Goal: Task Accomplishment & Management: Manage account settings

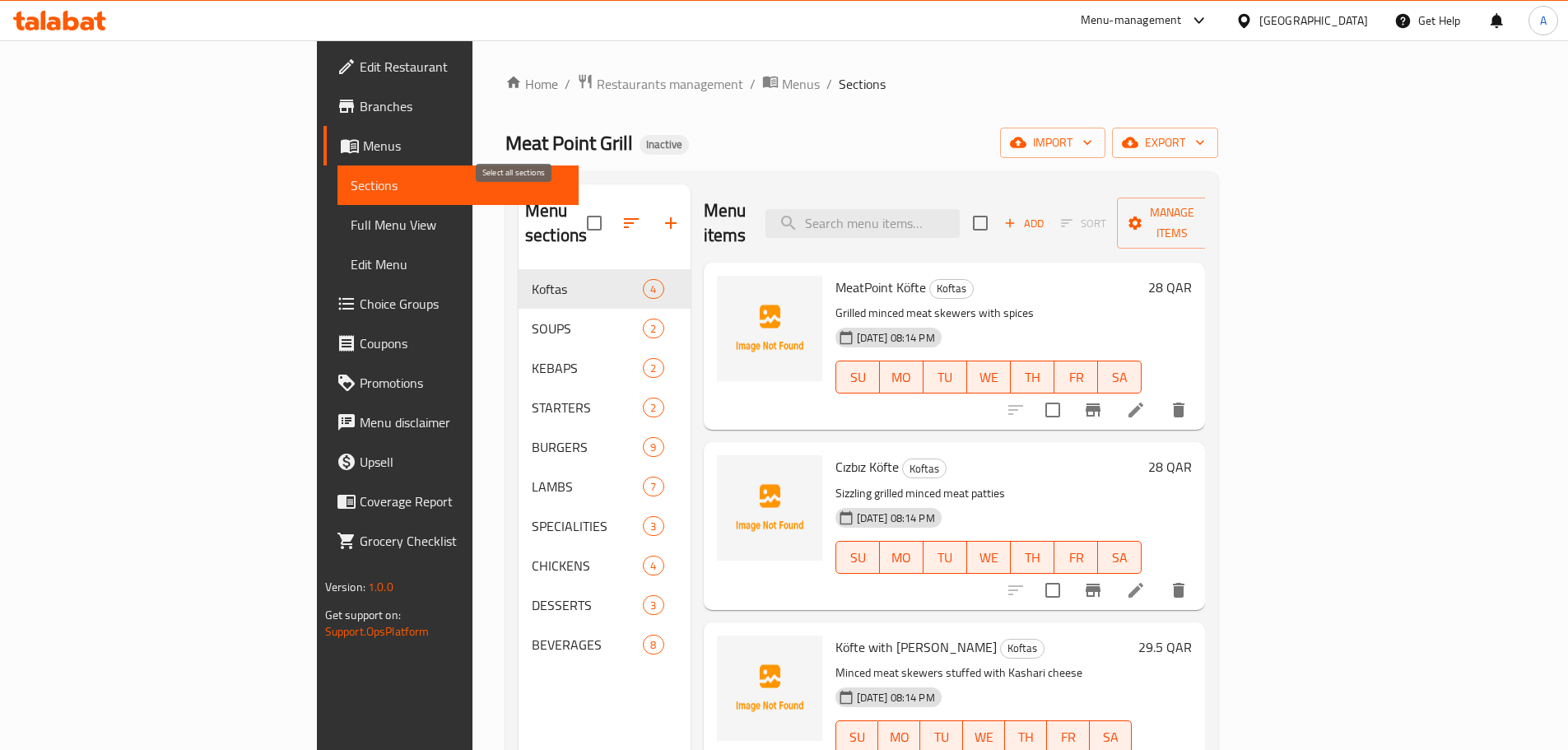
click at [577, 215] on input "checkbox" at bounding box center [594, 223] width 35 height 35
checkbox input "true"
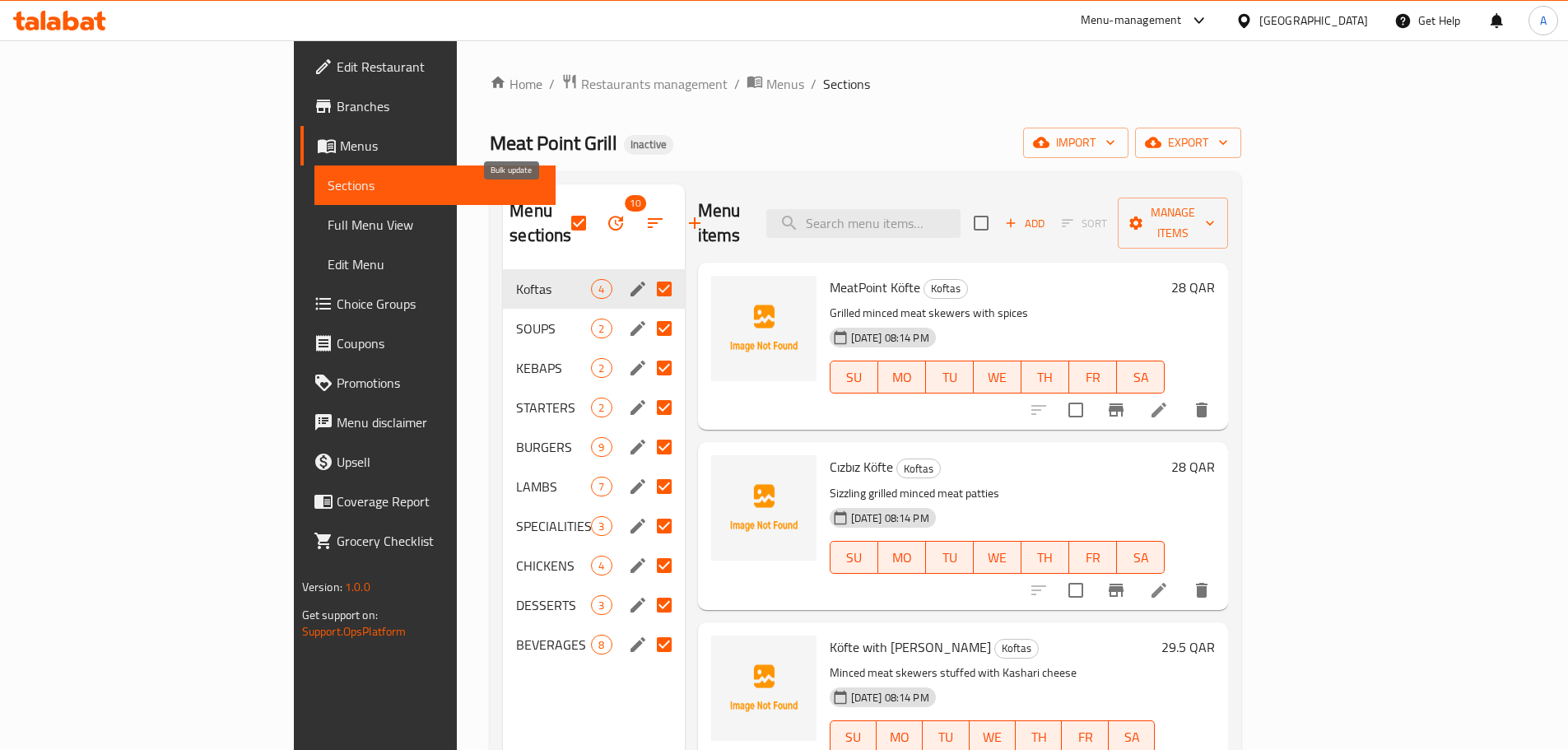
click at [606, 215] on icon "button" at bounding box center [616, 223] width 20 height 20
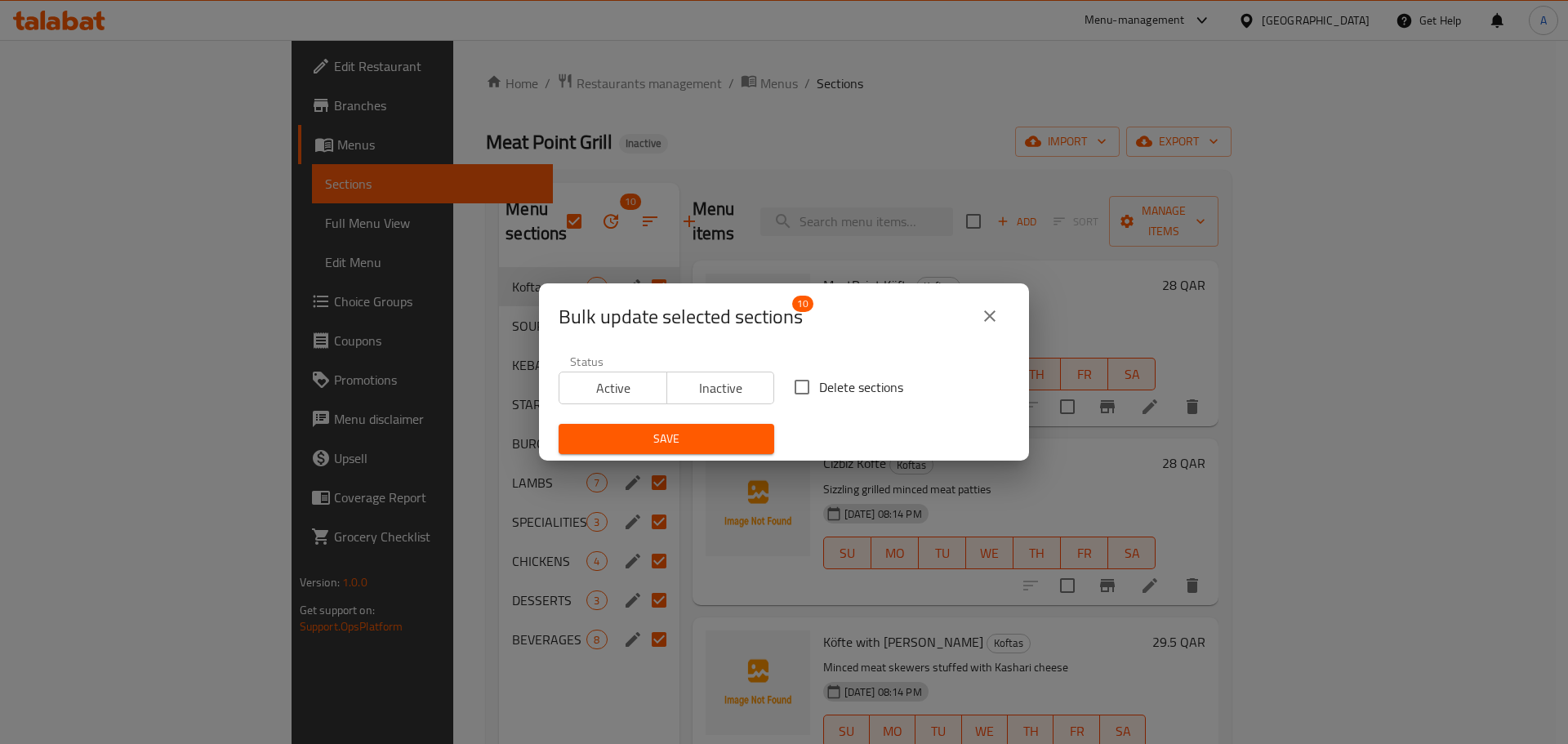
click at [993, 308] on icon "close" at bounding box center [989, 315] width 20 height 20
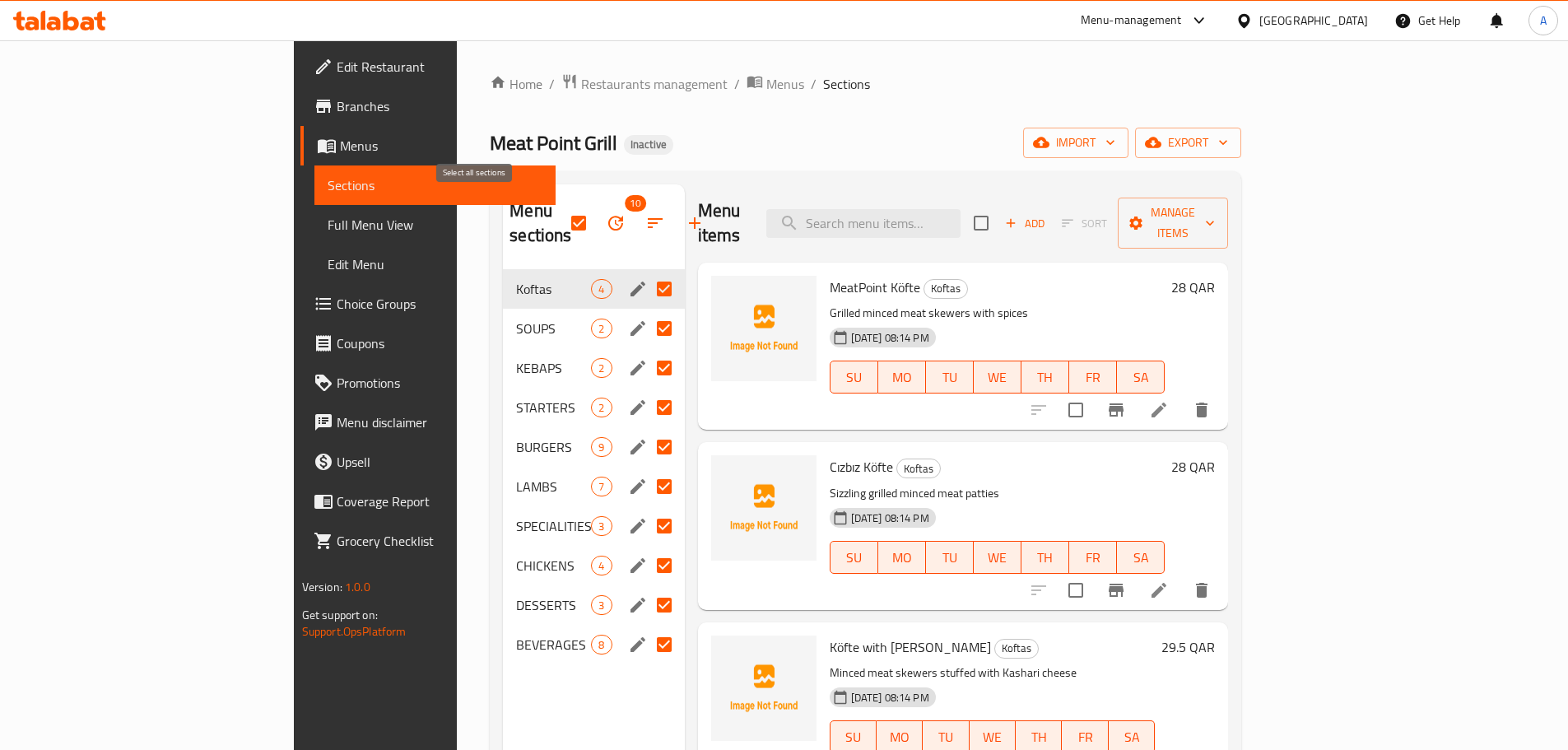
click at [561, 206] on input "checkbox" at bounding box center [578, 223] width 35 height 35
checkbox input "false"
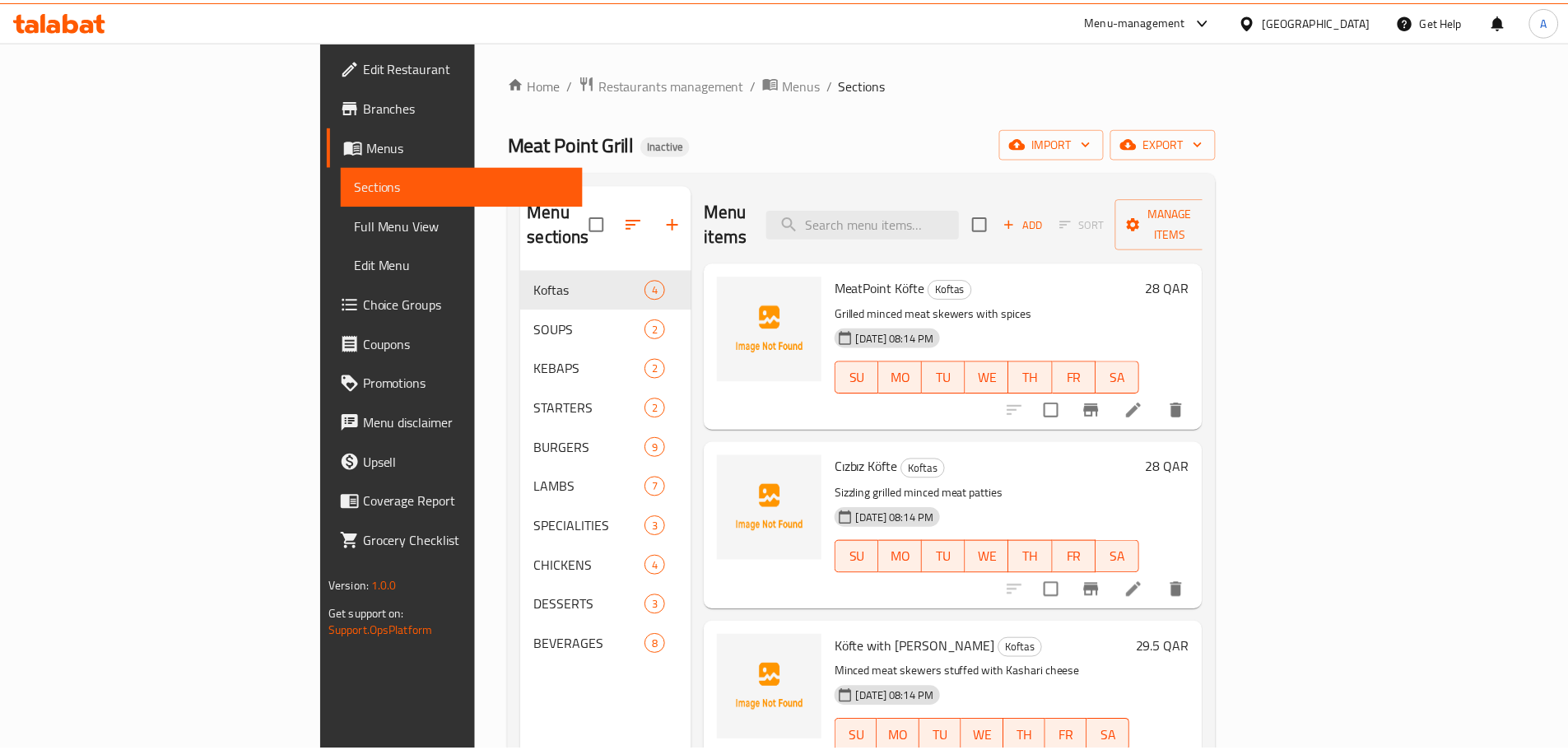
scroll to position [231, 0]
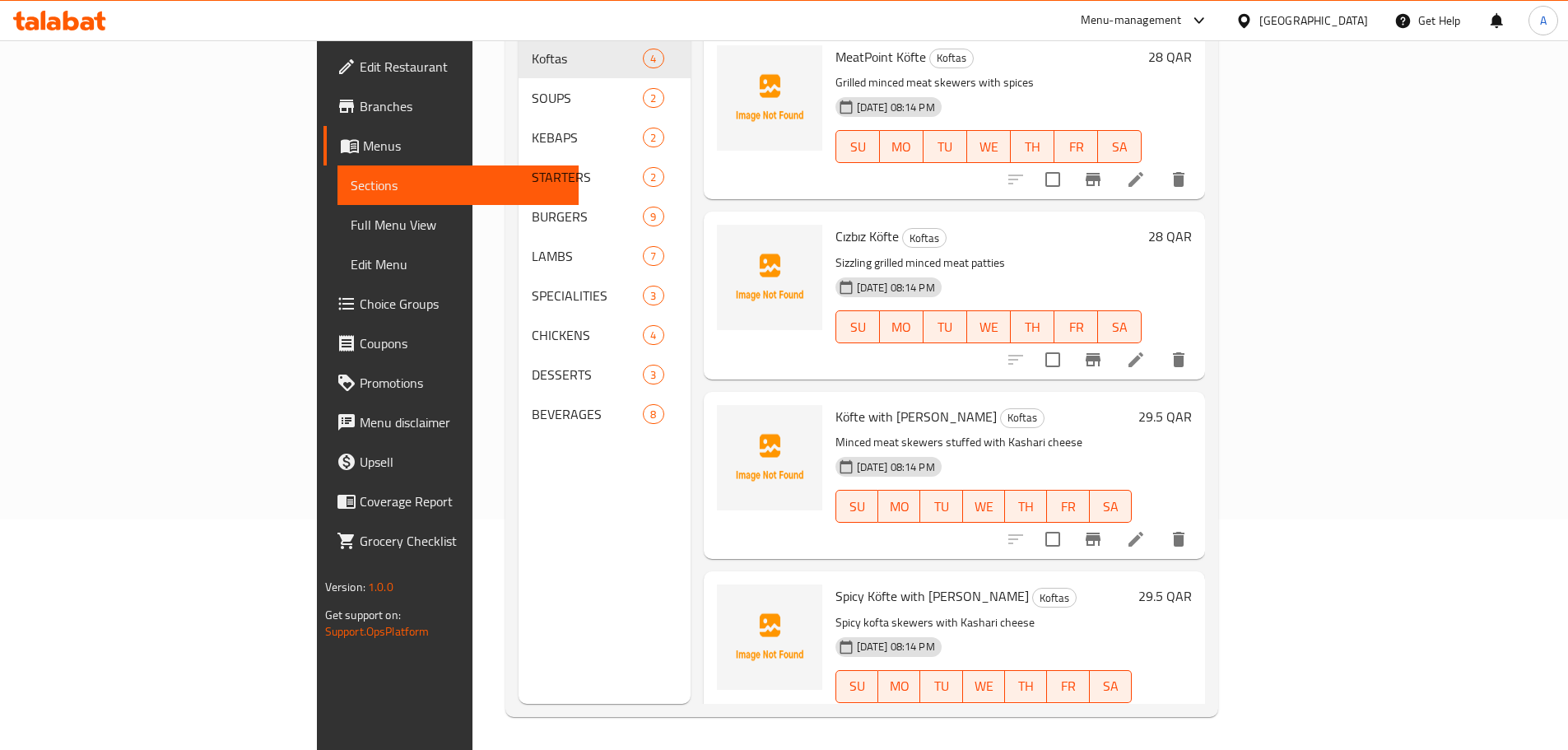
click at [351, 219] on span "Full Menu View" at bounding box center [457, 224] width 215 height 20
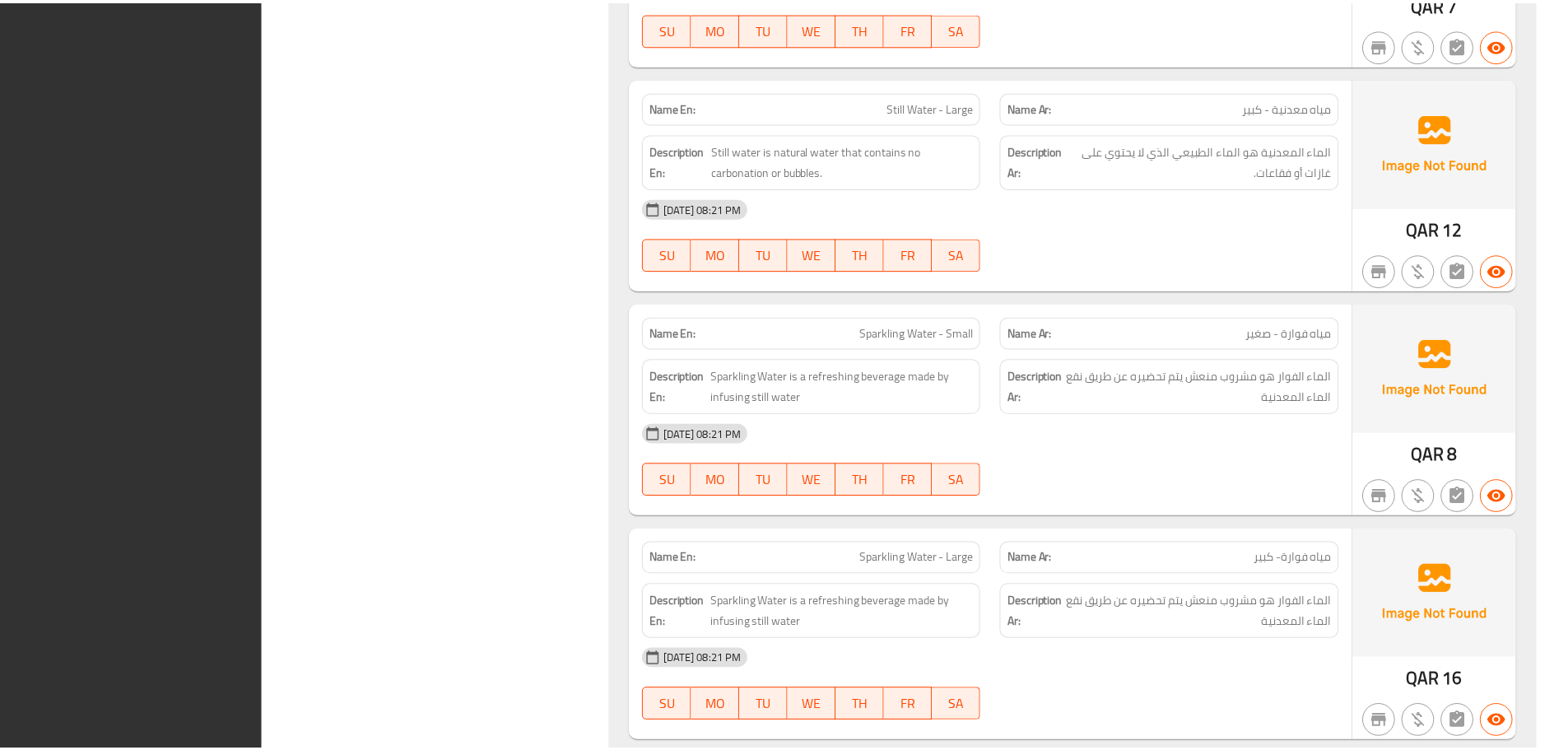
scroll to position [9979, 0]
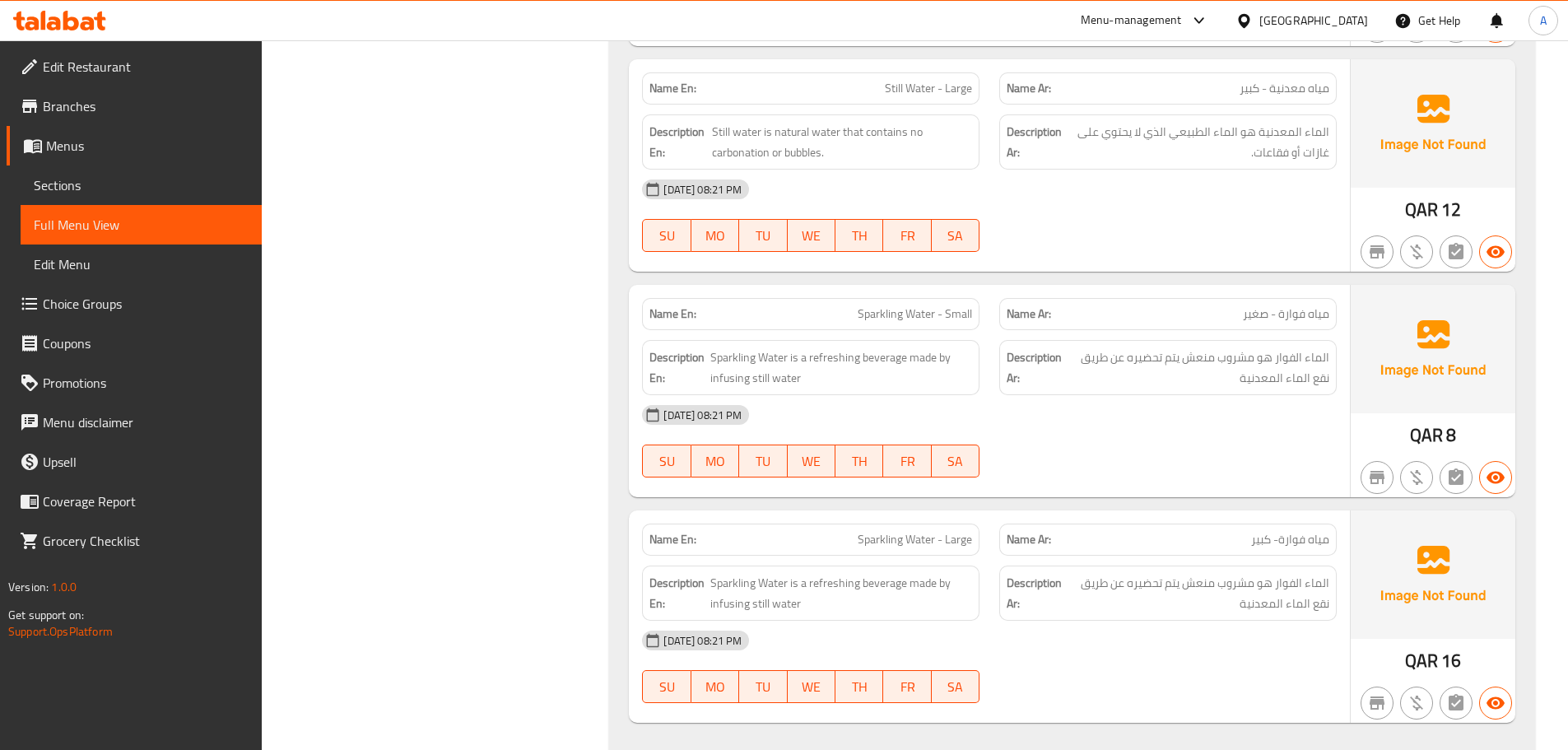
drag, startPoint x: 78, startPoint y: 183, endPoint x: 184, endPoint y: 163, distance: 107.9
click at [78, 183] on span "Sections" at bounding box center [141, 185] width 215 height 20
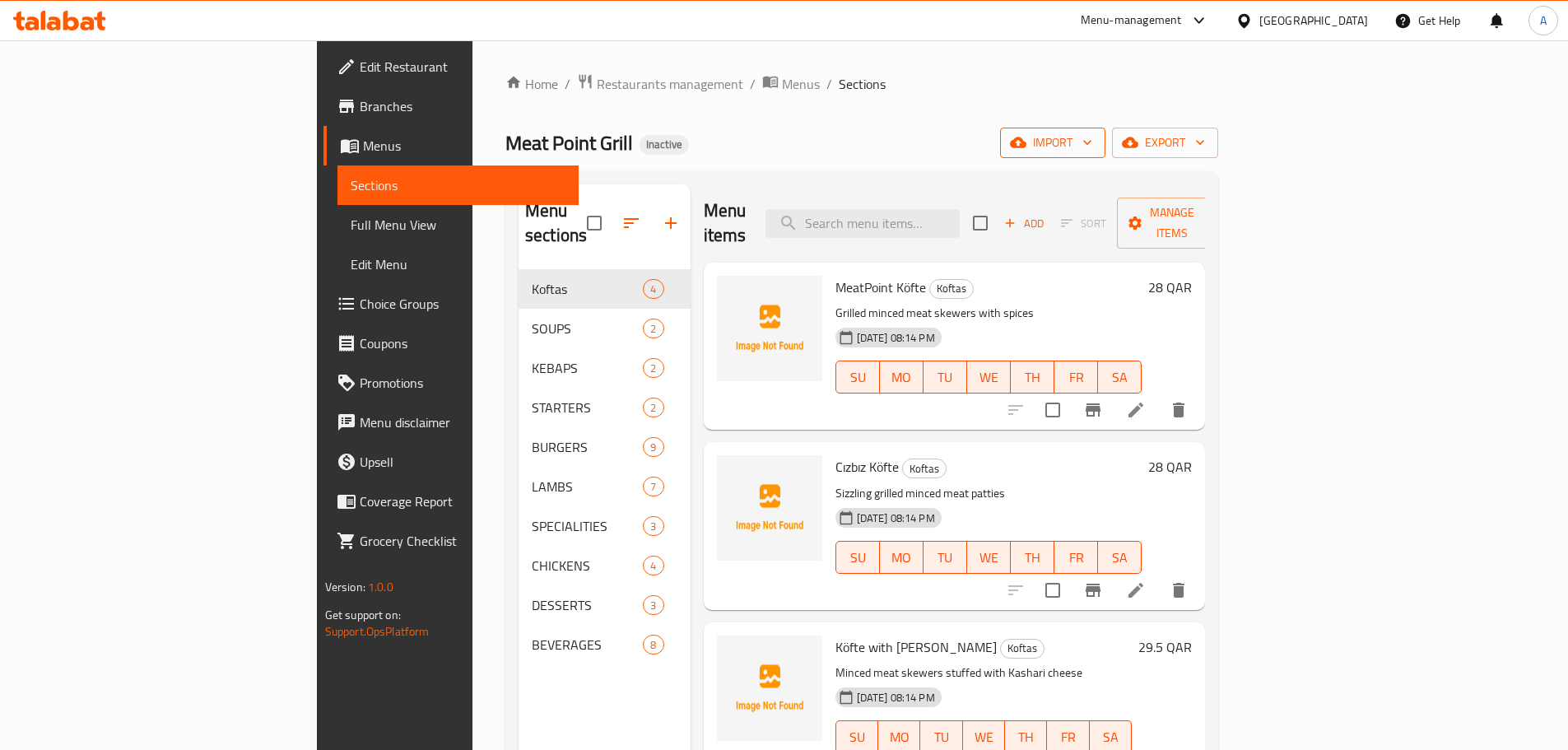
click at [1093, 143] on span "import" at bounding box center [1053, 142] width 79 height 21
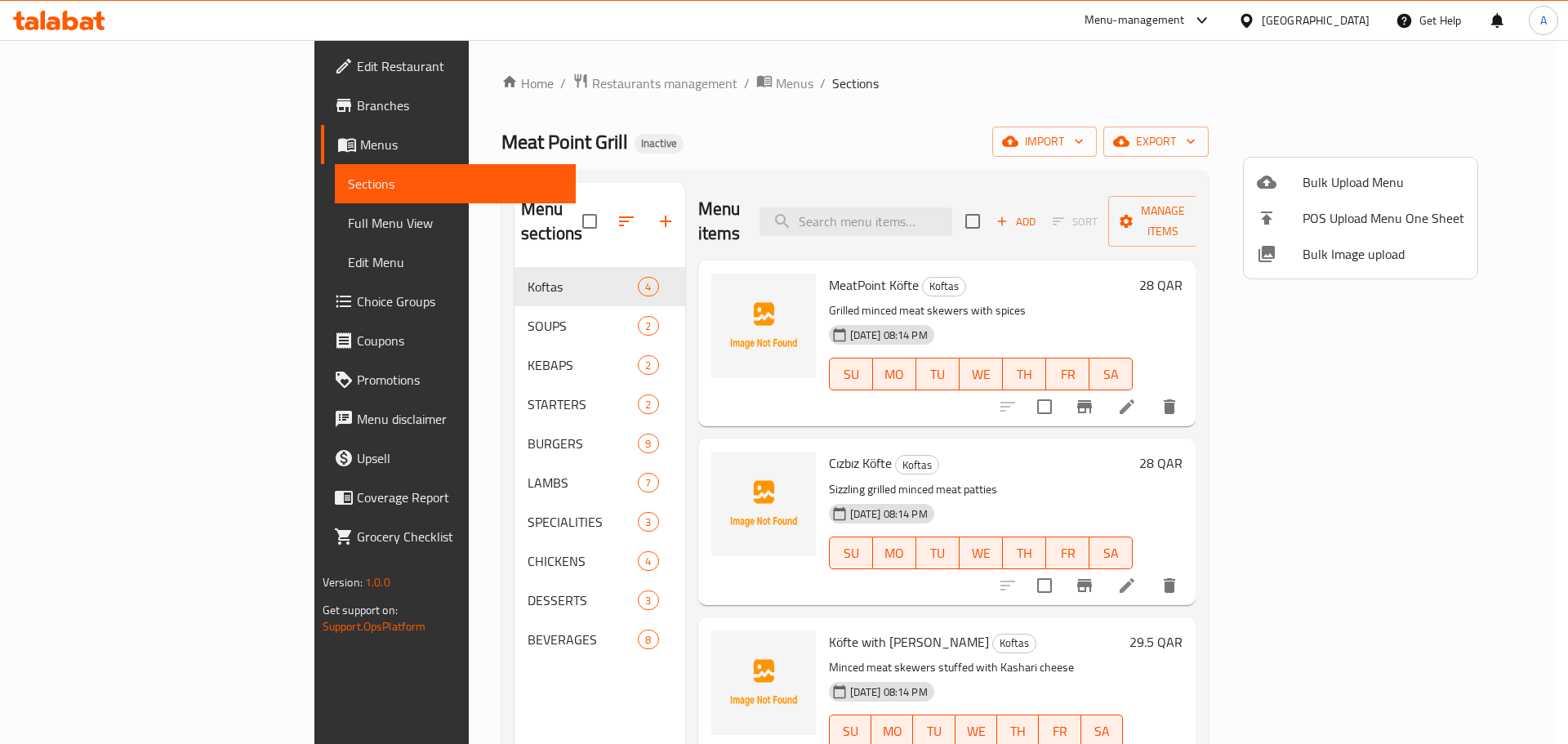
click at [1338, 169] on li "Bulk Upload Menu" at bounding box center [1360, 182] width 233 height 36
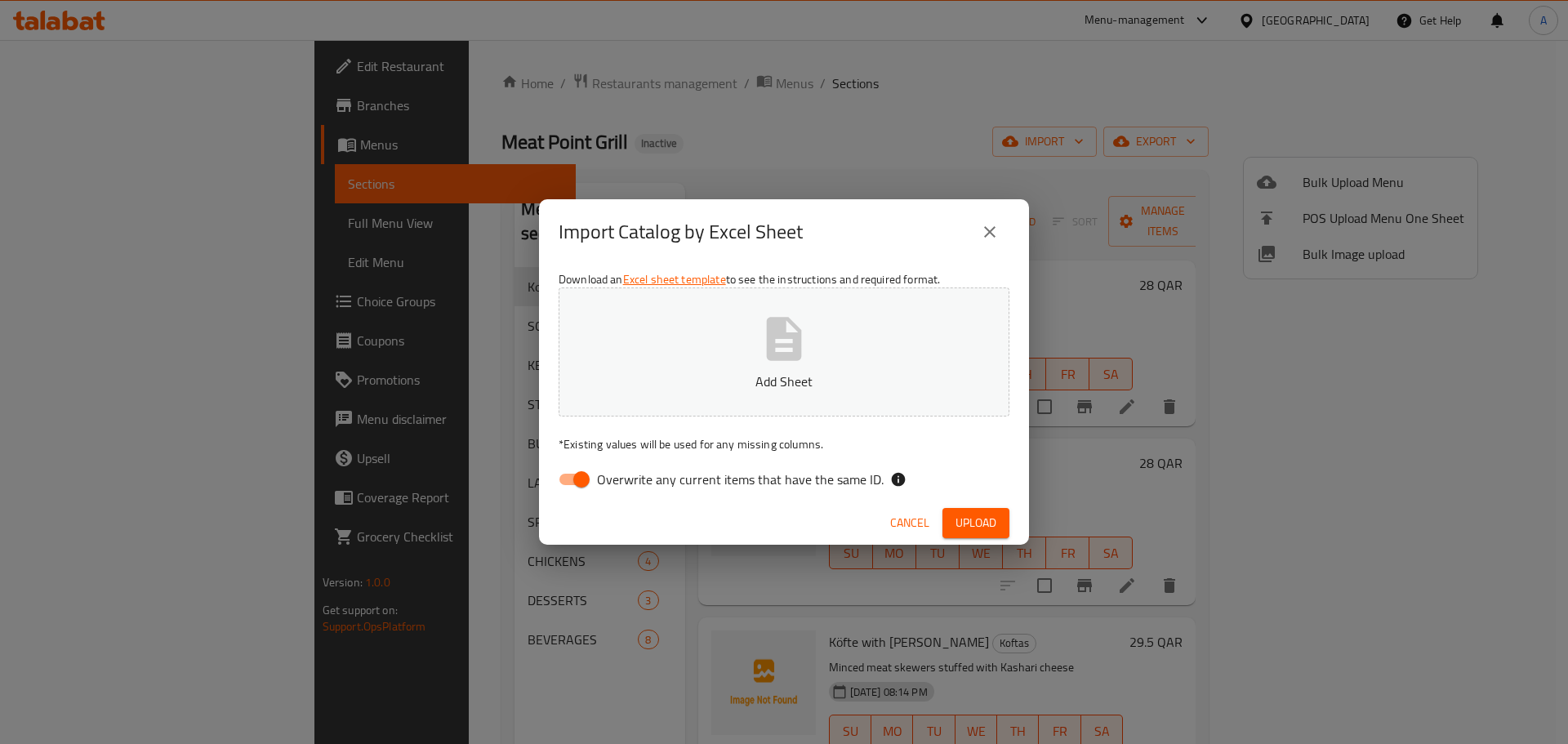
click at [847, 487] on span "Overwrite any current items that have the same ID." at bounding box center [740, 479] width 286 height 20
click at [628, 487] on input "Overwrite any current items that have the same ID." at bounding box center [581, 479] width 93 height 31
checkbox input "false"
click at [976, 524] on span "Upload" at bounding box center [976, 524] width 41 height 20
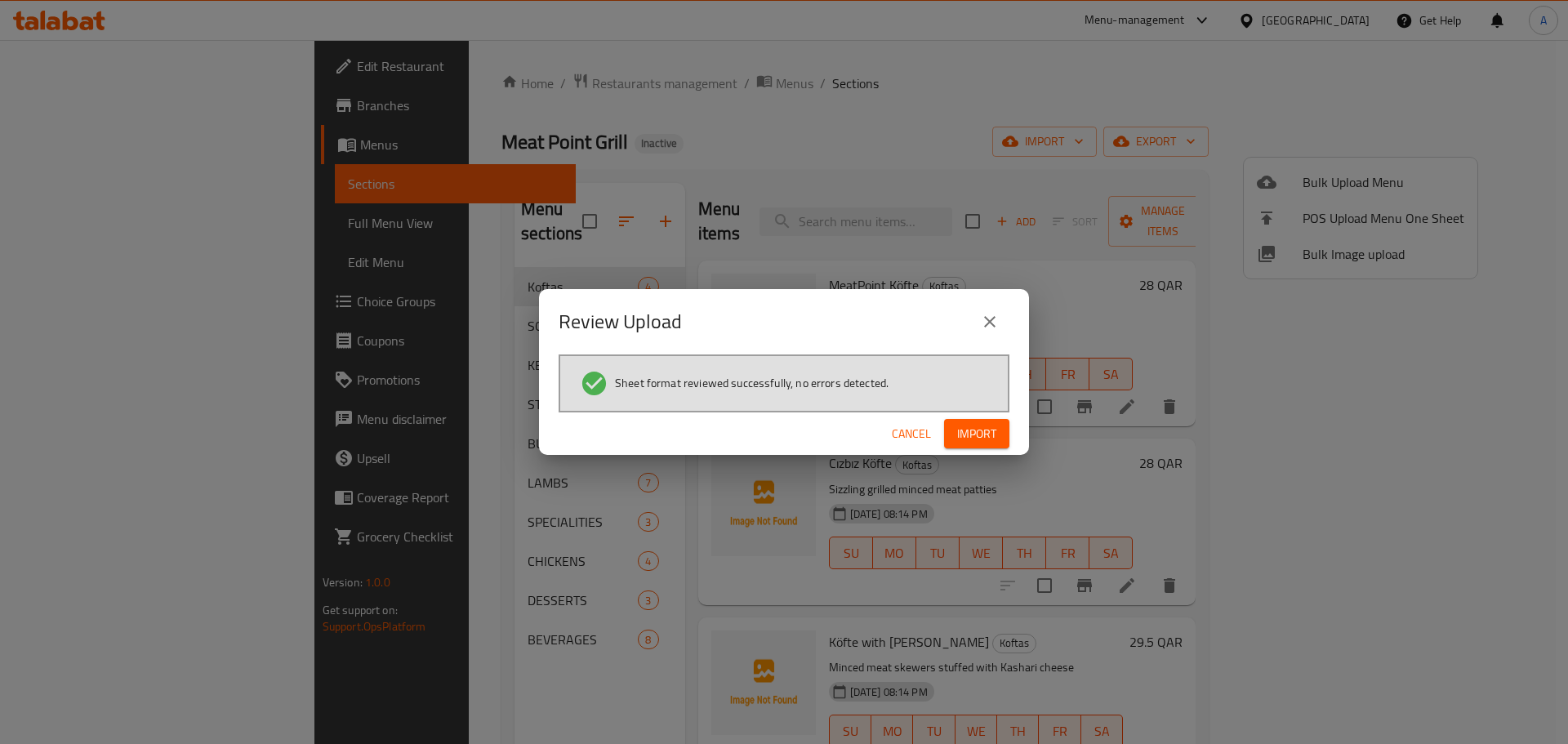
click at [996, 424] on button "Import" at bounding box center [976, 434] width 65 height 31
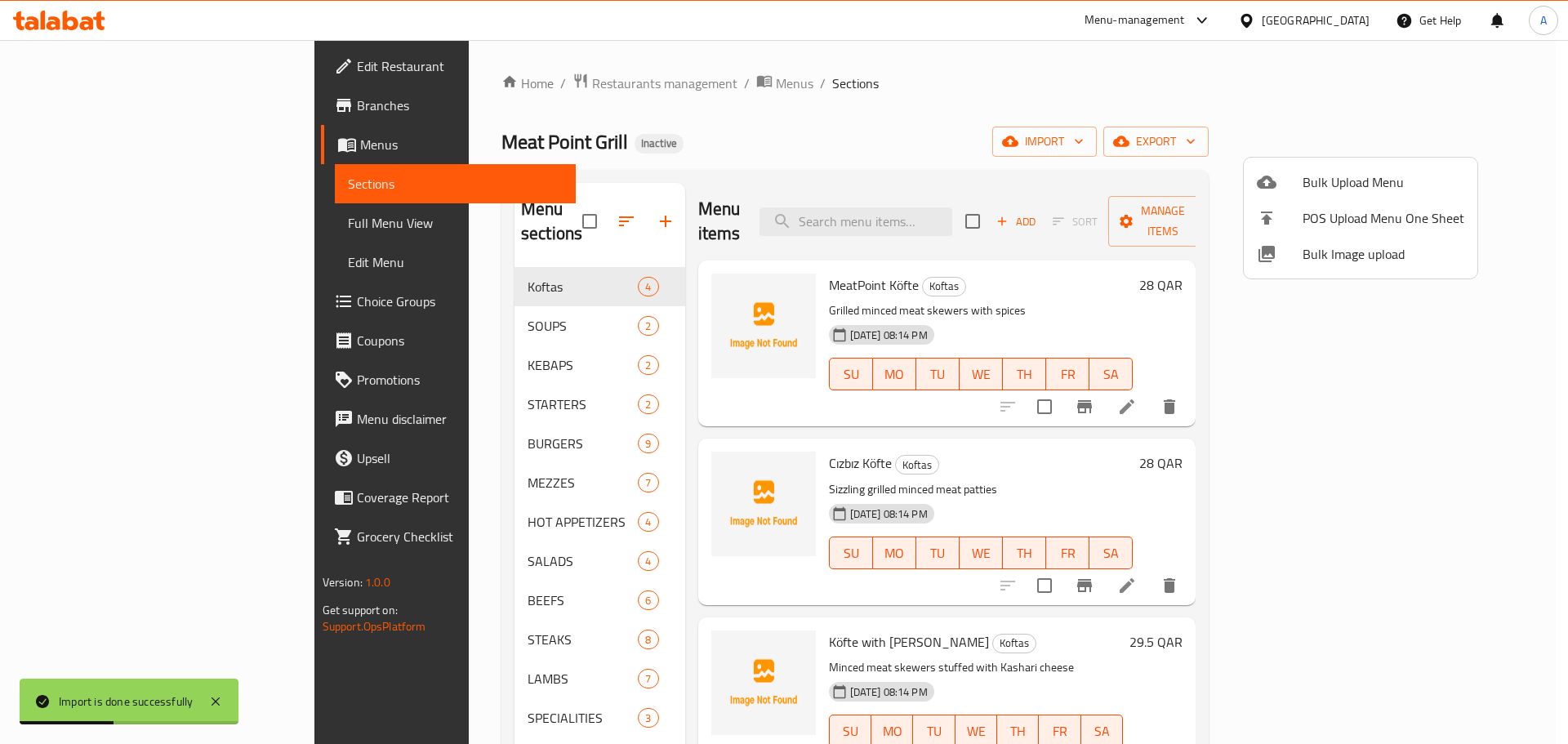
click at [122, 227] on div at bounding box center [784, 372] width 1568 height 744
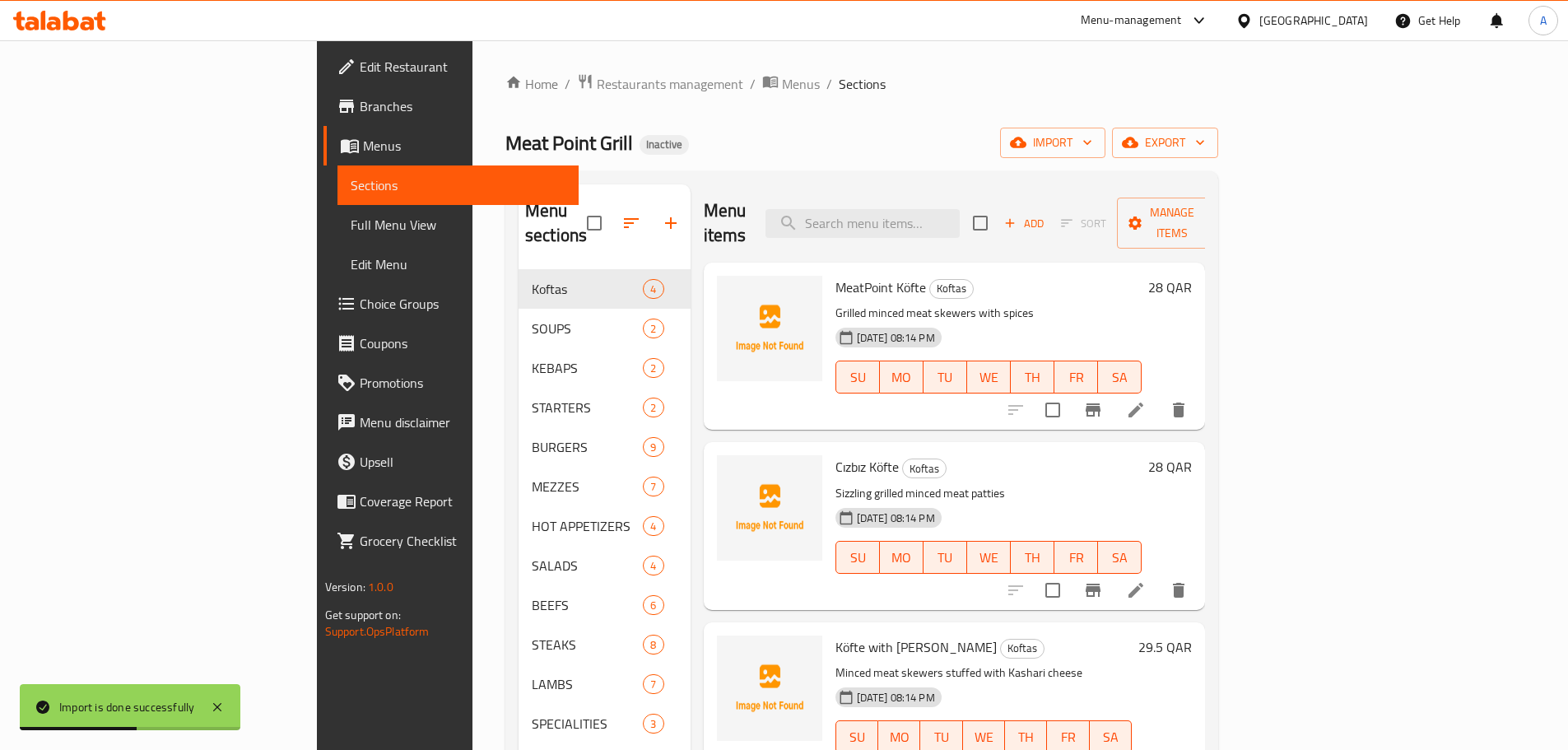
click at [351, 222] on span "Full Menu View" at bounding box center [457, 224] width 215 height 20
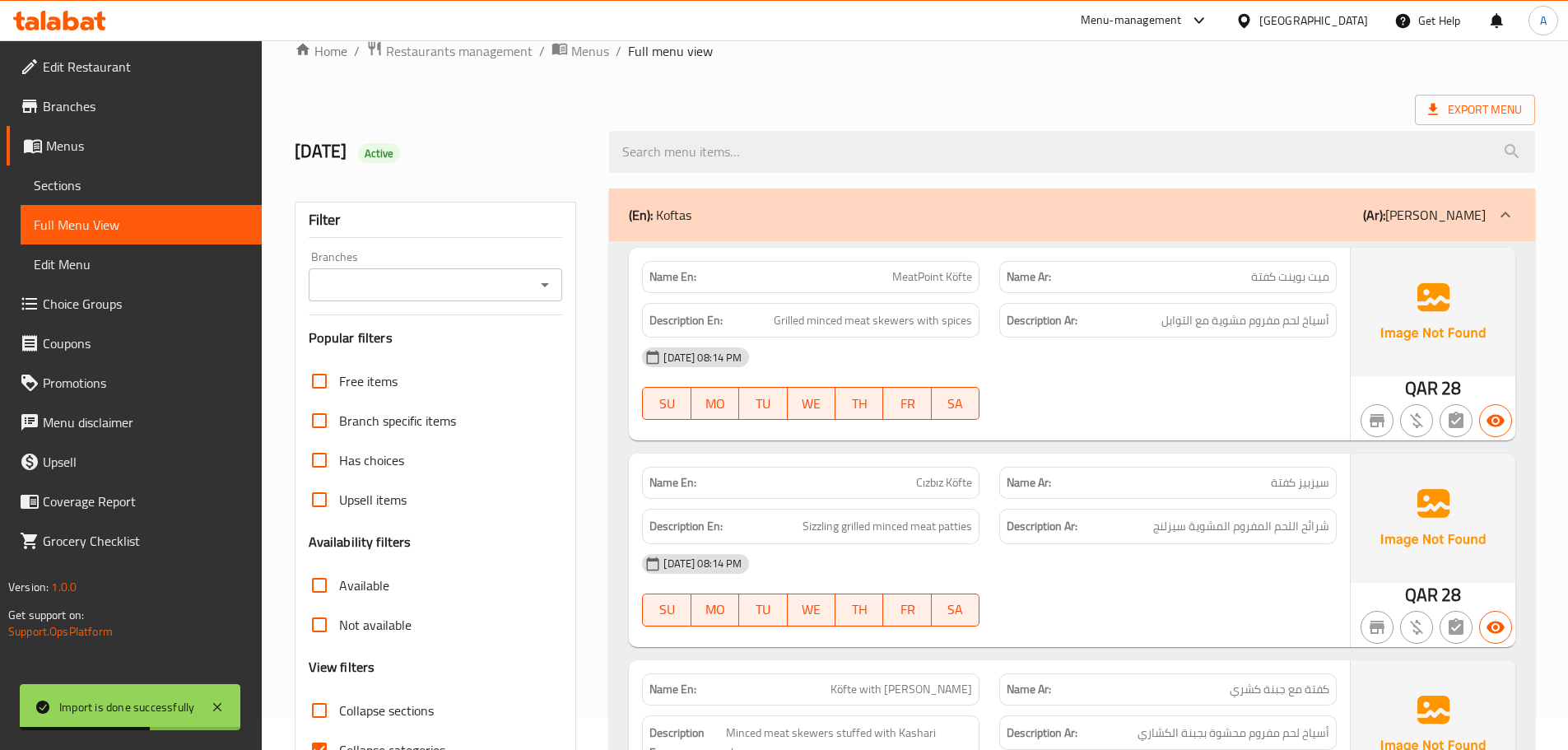
scroll to position [494, 0]
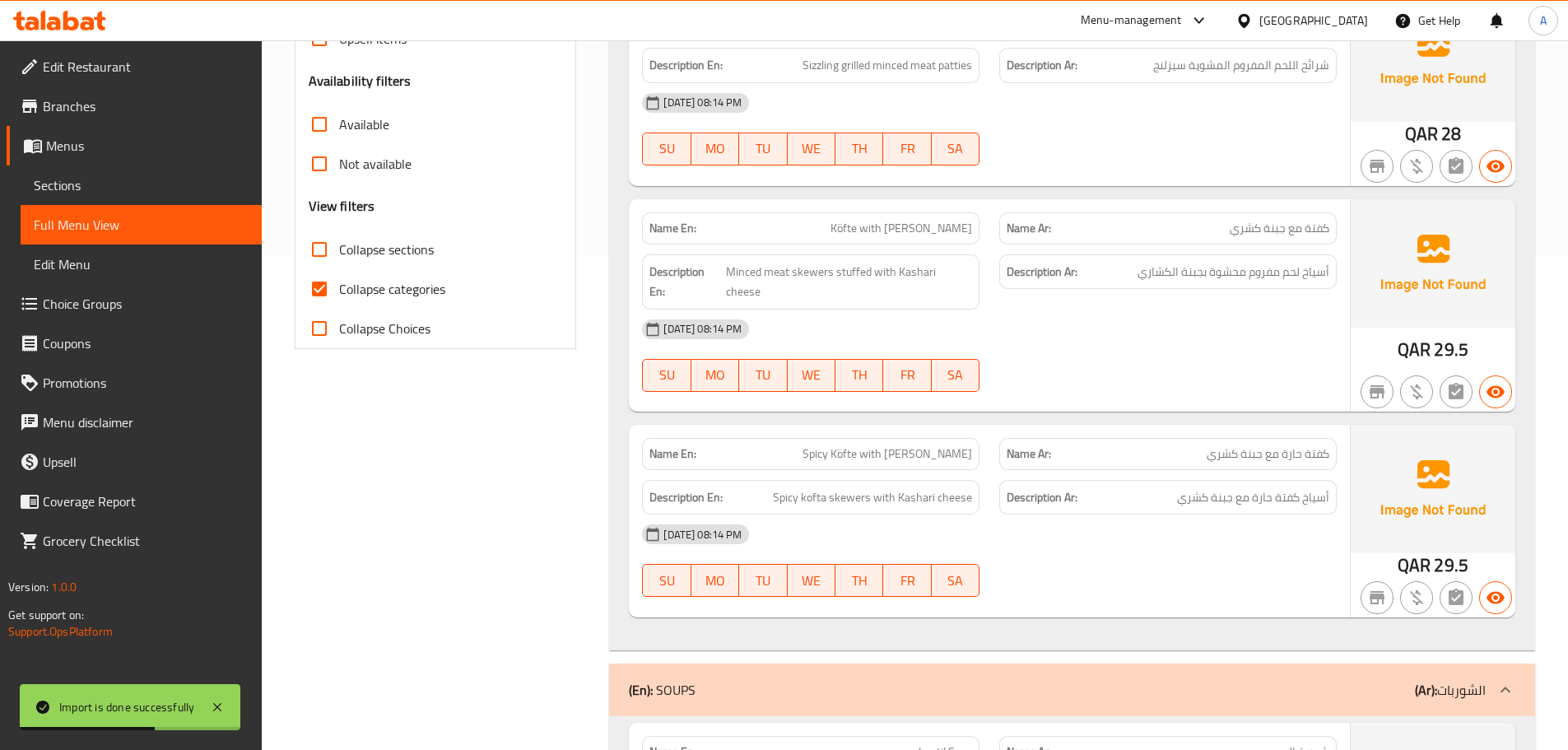
click at [356, 292] on span "Collapse categories" at bounding box center [392, 289] width 106 height 20
click at [339, 292] on input "Collapse categories" at bounding box center [320, 289] width 39 height 39
checkbox input "false"
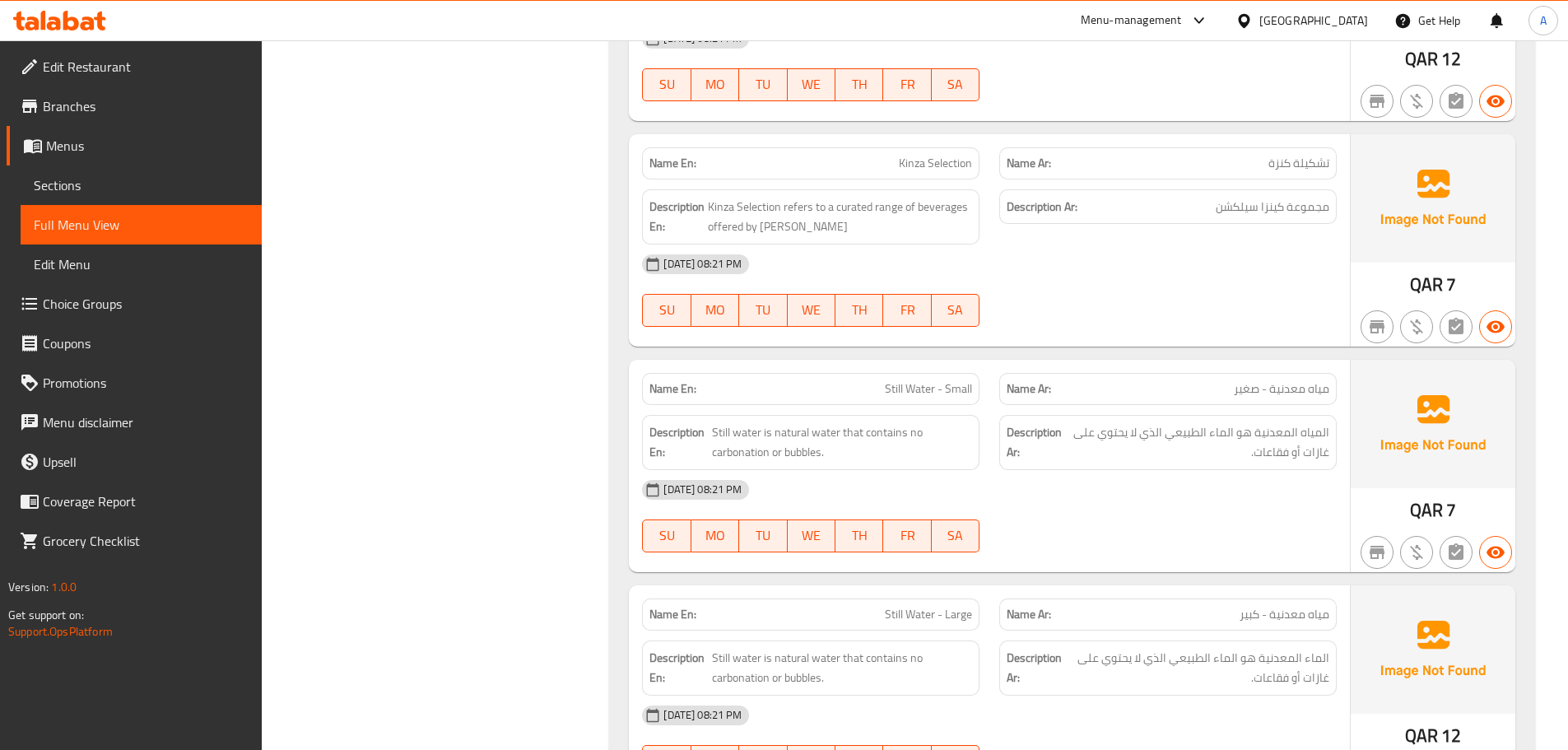
scroll to position [17632, 0]
click at [69, 59] on span "Edit Restaurant" at bounding box center [146, 67] width 206 height 20
